Goal: Task Accomplishment & Management: Manage account settings

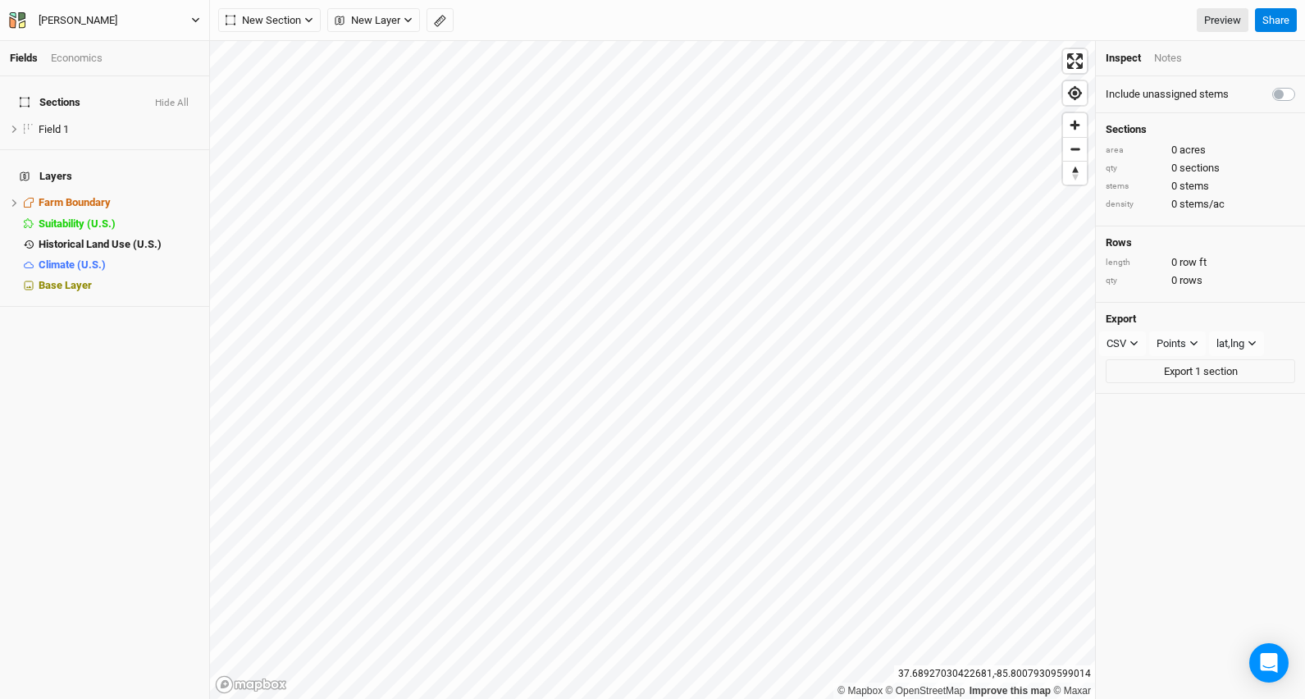
click at [195, 20] on icon "button" at bounding box center [195, 20] width 9 height 9
click at [149, 90] on button "User settings" at bounding box center [136, 95] width 130 height 21
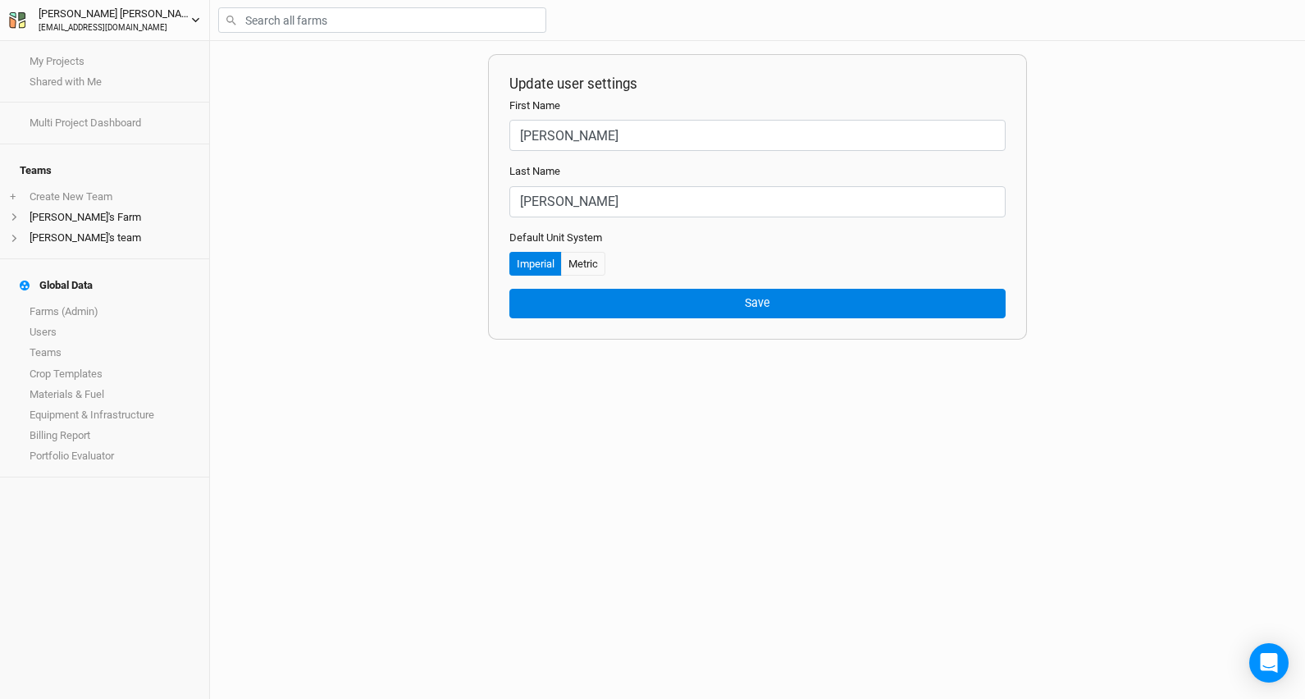
click at [194, 20] on icon "button" at bounding box center [195, 20] width 9 height 9
click at [262, 114] on div "Update user settings First Name [PERSON_NAME] Last Name [PERSON_NAME] Default U…" at bounding box center [757, 370] width 1095 height 658
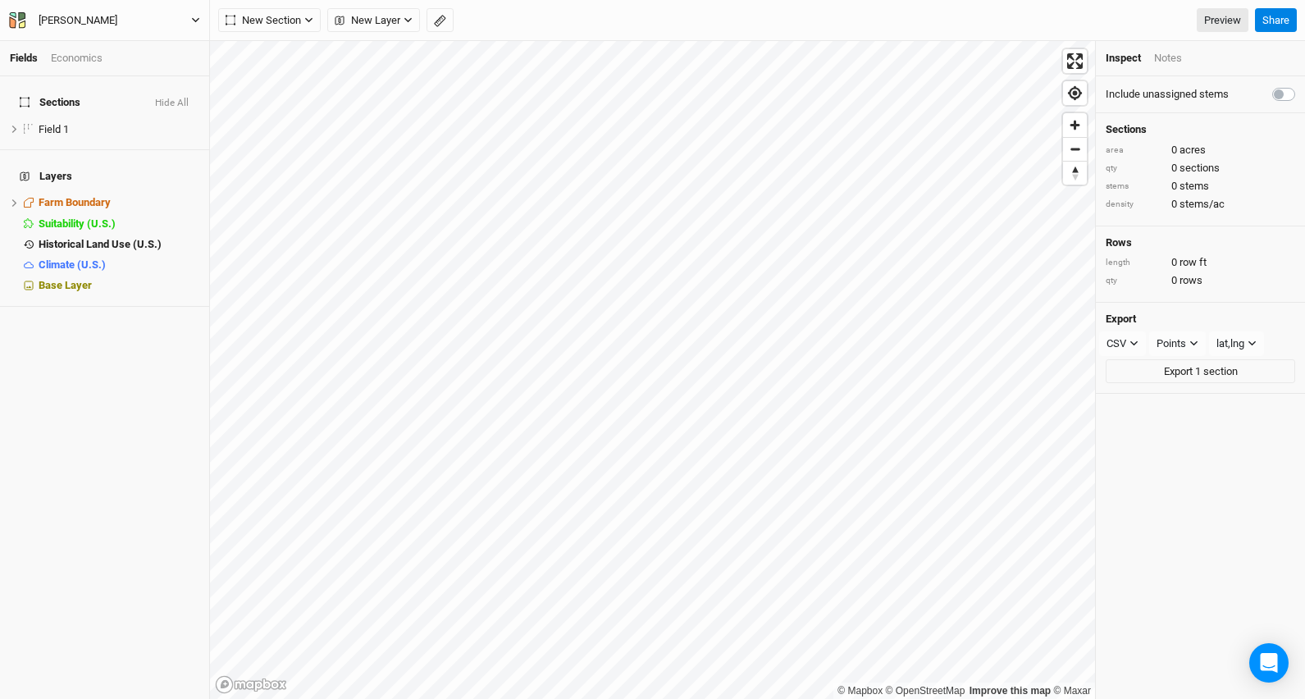
click at [195, 21] on icon "button" at bounding box center [195, 20] width 7 height 5
click at [137, 64] on button "Project Settings" at bounding box center [136, 67] width 130 height 21
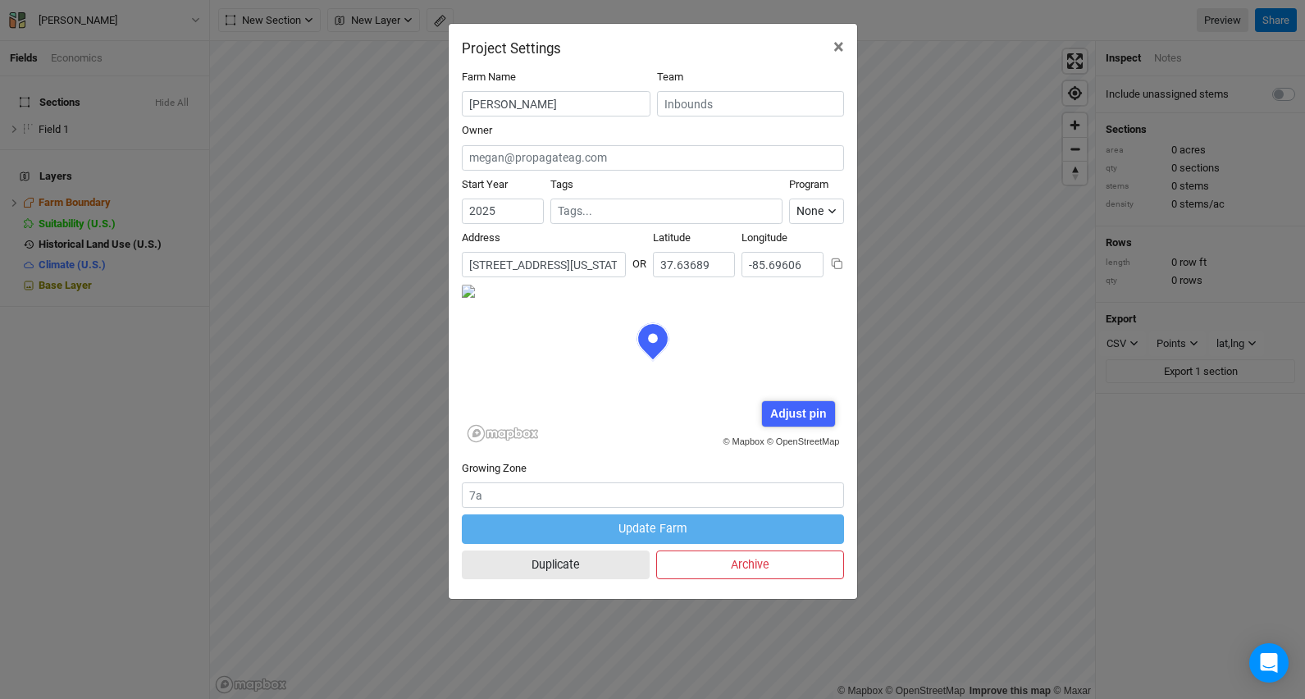
scroll to position [82, 191]
click at [595, 265] on input "[STREET_ADDRESS][US_STATE]" at bounding box center [544, 264] width 164 height 25
click at [604, 266] on input "[STREET_ADDRESS][US_STATE]" at bounding box center [544, 264] width 164 height 25
drag, startPoint x: 530, startPoint y: 266, endPoint x: 509, endPoint y: 265, distance: 21.3
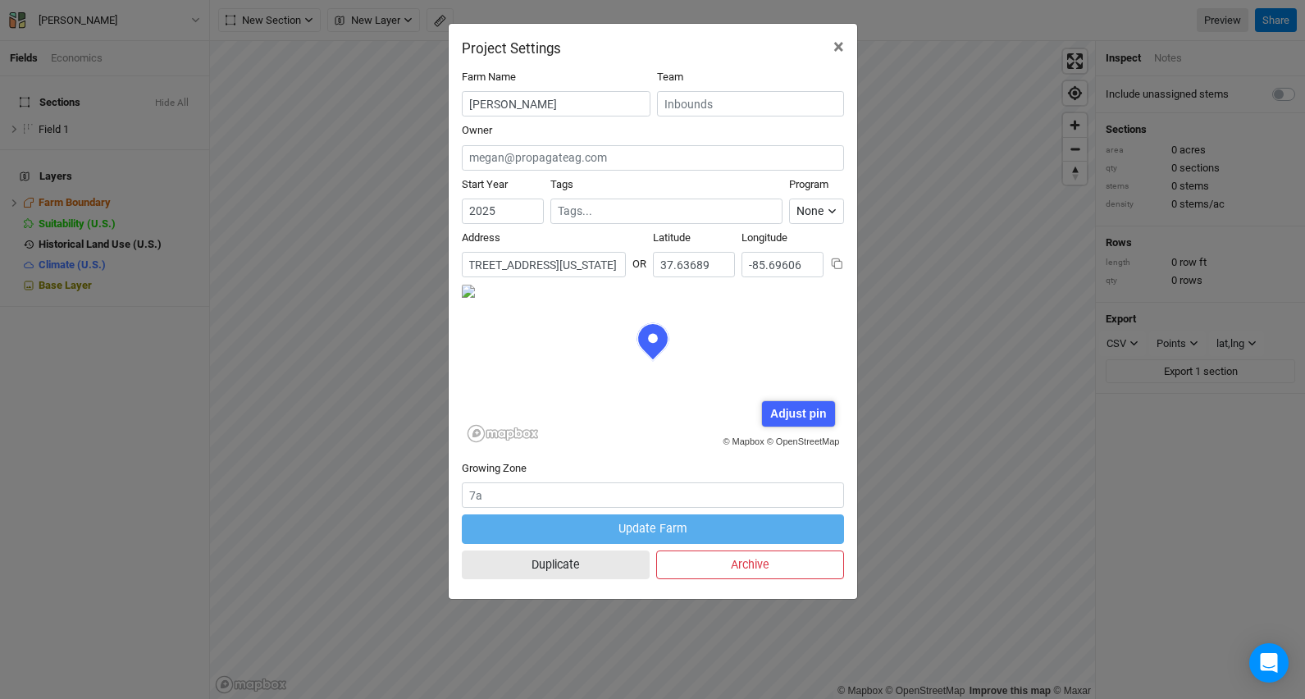
click at [509, 265] on input "[STREET_ADDRESS][US_STATE]" at bounding box center [544, 264] width 164 height 25
click at [835, 48] on span "×" at bounding box center [838, 46] width 11 height 23
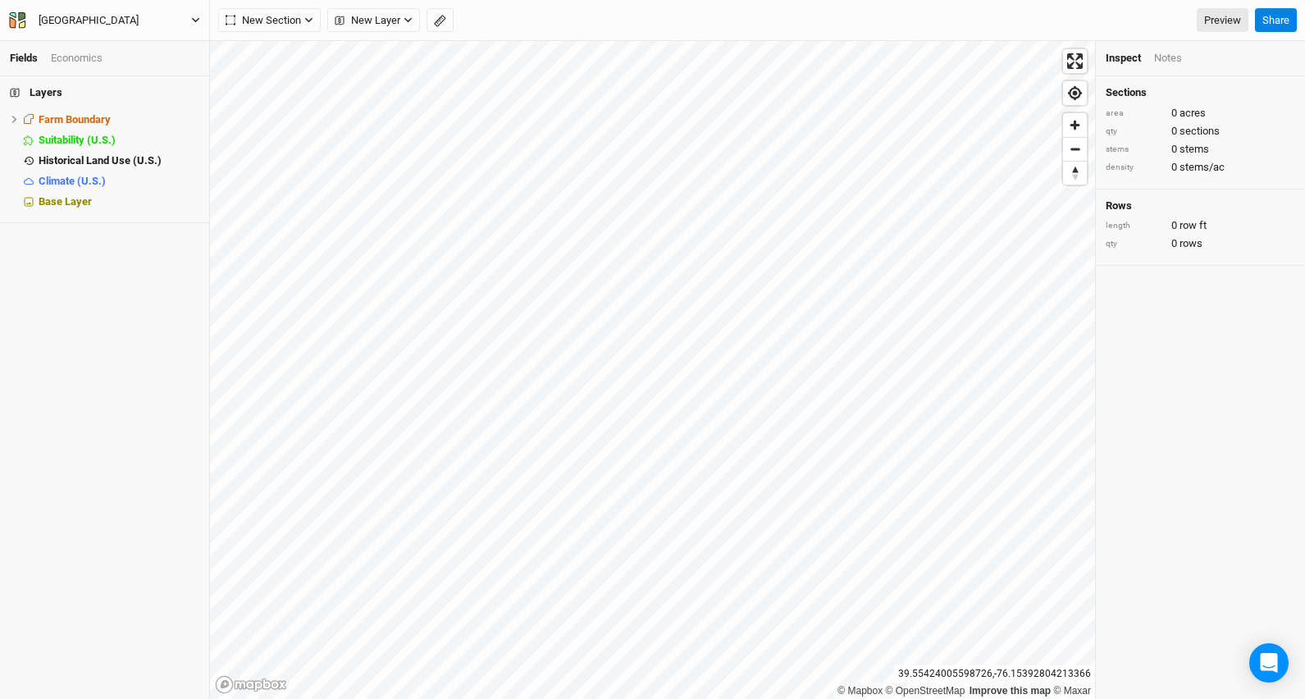
click at [194, 20] on icon "button" at bounding box center [195, 20] width 7 height 5
click at [124, 72] on button "Project Settings" at bounding box center [136, 67] width 130 height 21
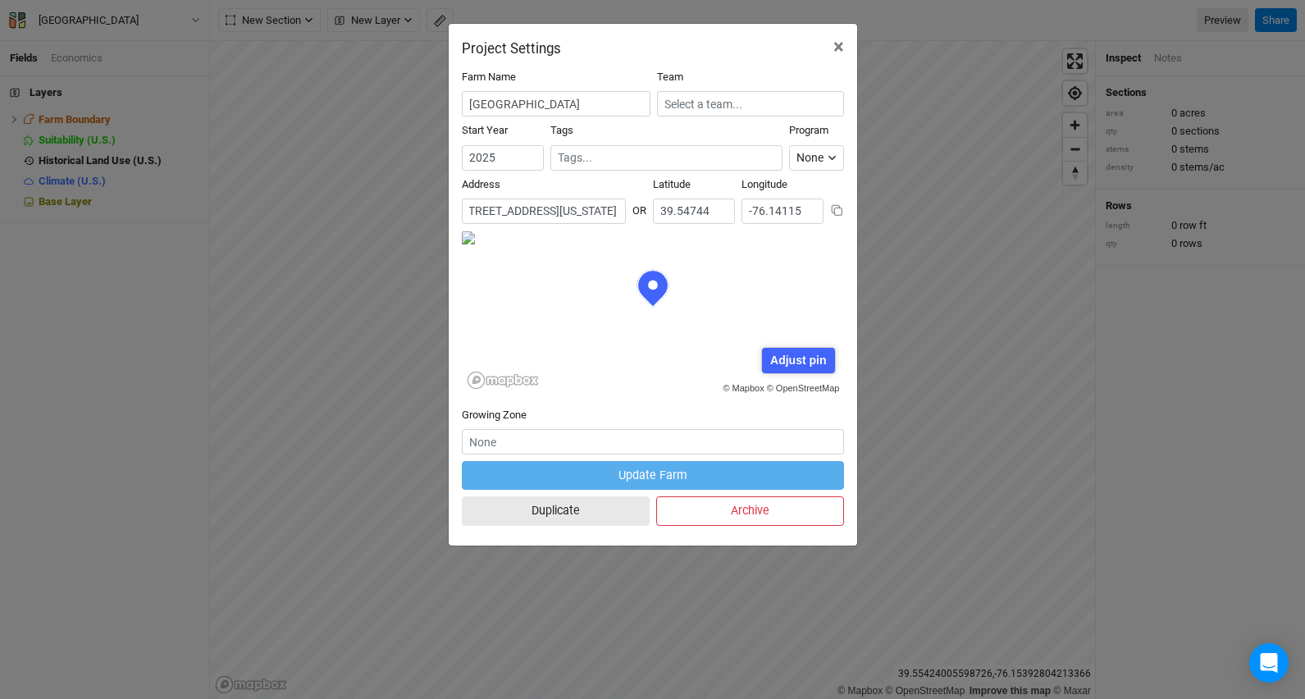
scroll to position [0, 203]
drag, startPoint x: 582, startPoint y: 211, endPoint x: 507, endPoint y: 213, distance: 74.7
click at [507, 213] on input "601 Robinhood Road, Havre de Grace, Maryland 21078, United States" at bounding box center [544, 210] width 164 height 25
